Goal: Information Seeking & Learning: Learn about a topic

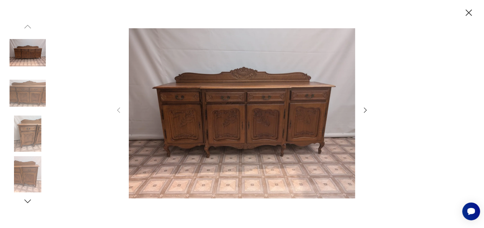
click at [365, 108] on icon "button" at bounding box center [365, 110] width 8 height 8
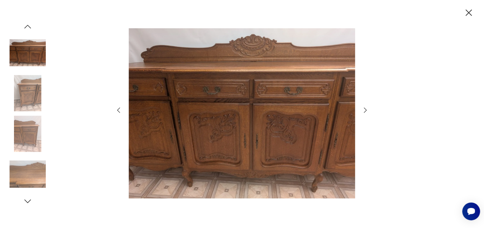
click at [366, 108] on icon "button" at bounding box center [365, 110] width 8 height 8
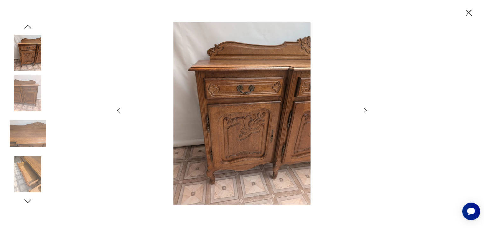
click at [365, 109] on icon "button" at bounding box center [365, 110] width 3 height 5
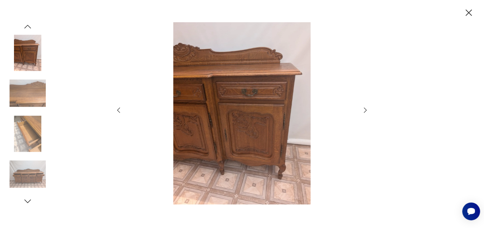
click at [120, 111] on icon "button" at bounding box center [119, 110] width 8 height 8
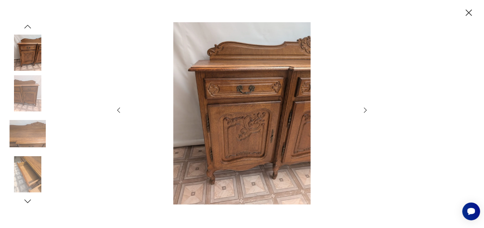
click at [121, 110] on icon "button" at bounding box center [119, 110] width 8 height 8
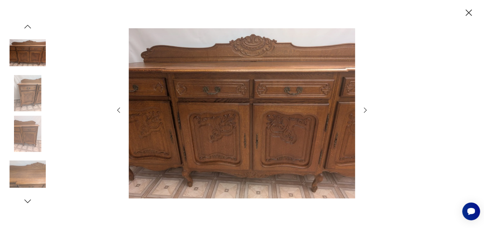
click at [121, 111] on icon "button" at bounding box center [119, 110] width 8 height 8
